Goal: Find specific page/section: Find specific page/section

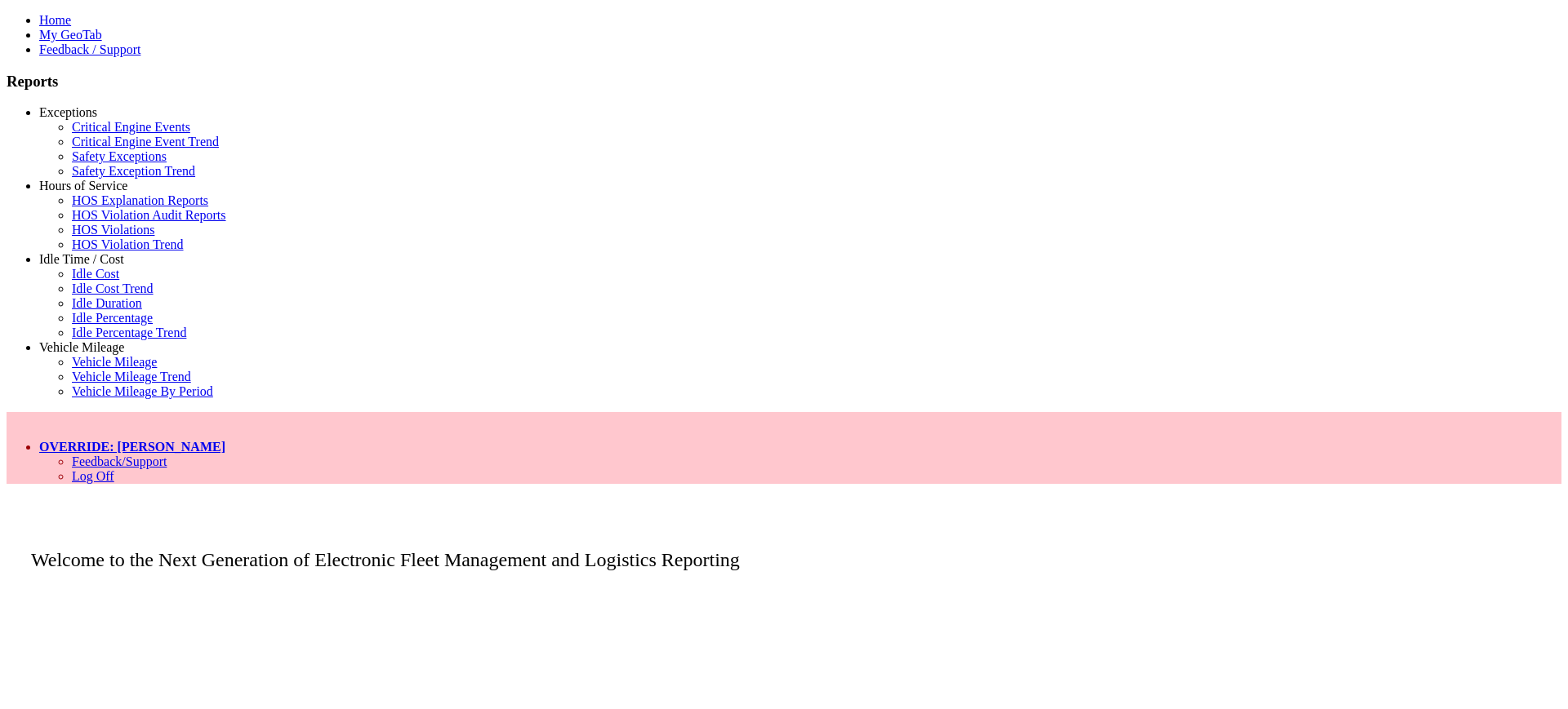
click at [124, 266] on link "Idle Time / Cost" at bounding box center [82, 259] width 85 height 14
click at [101, 325] on link "Idle Percentage" at bounding box center [111, 317] width 81 height 14
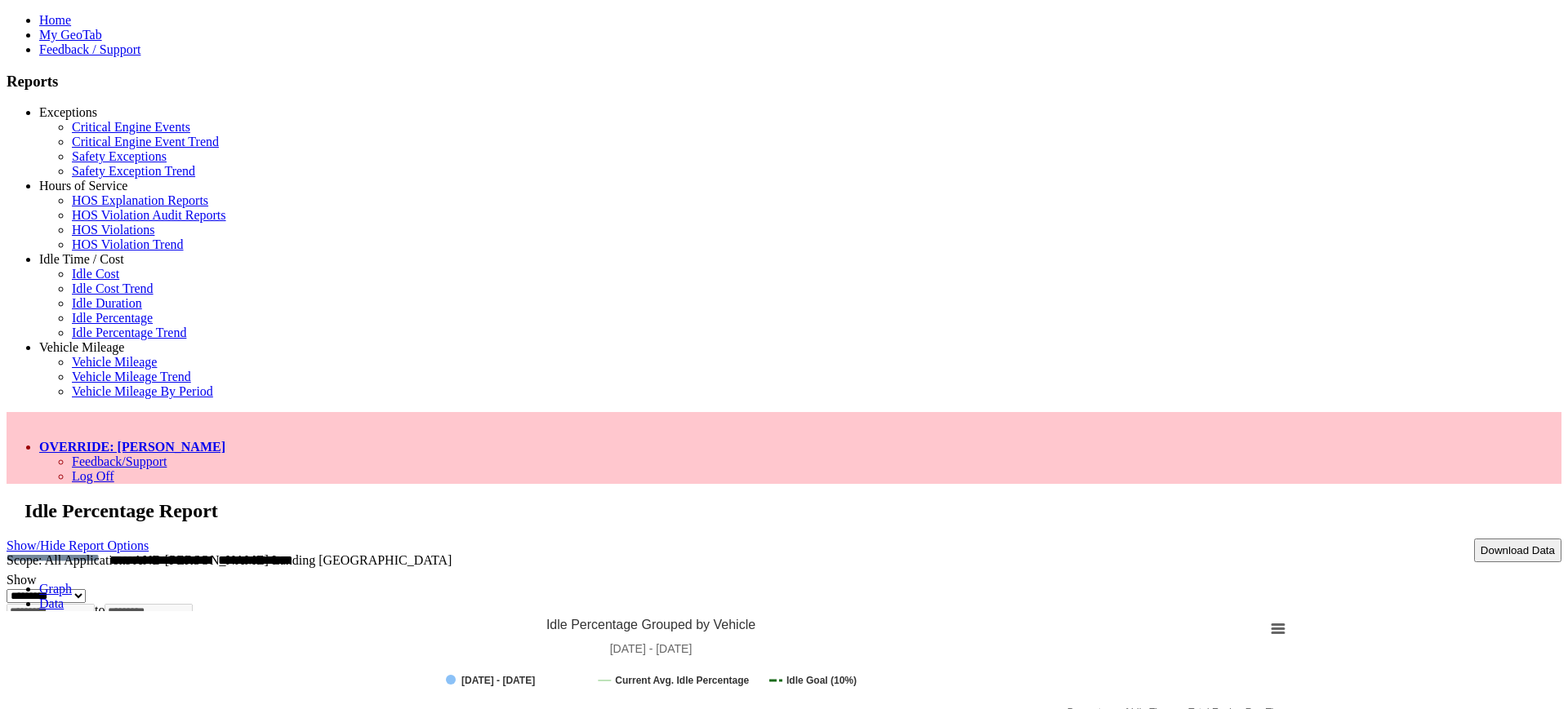
click at [226, 440] on link "OVERRIDE: [PERSON_NAME]" at bounding box center [132, 446] width 187 height 14
click at [114, 469] on link "Log Off" at bounding box center [92, 475] width 43 height 14
